Goal: Task Accomplishment & Management: Complete application form

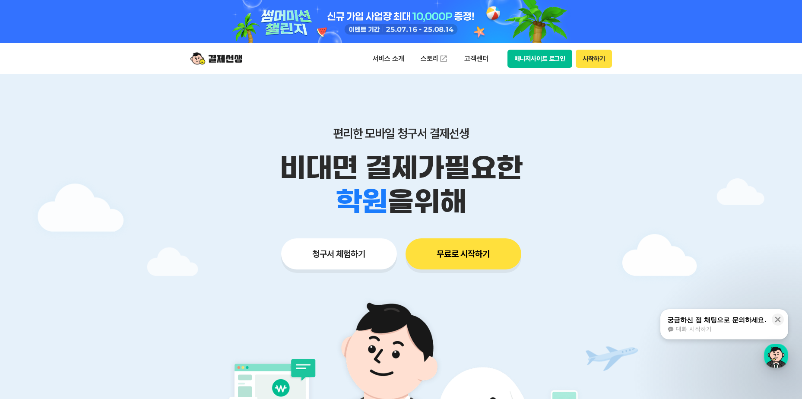
click at [537, 56] on button "매니저사이트 로그인" at bounding box center [540, 59] width 65 height 18
click at [608, 58] on button "시작하기" at bounding box center [594, 59] width 36 height 18
click at [460, 254] on button "무료로 시작하기" at bounding box center [464, 253] width 116 height 31
click at [600, 59] on button "시작하기" at bounding box center [594, 59] width 36 height 18
click at [530, 58] on button "매니저사이트 로그인" at bounding box center [540, 59] width 65 height 18
